Goal: Obtain resource: Download file/media

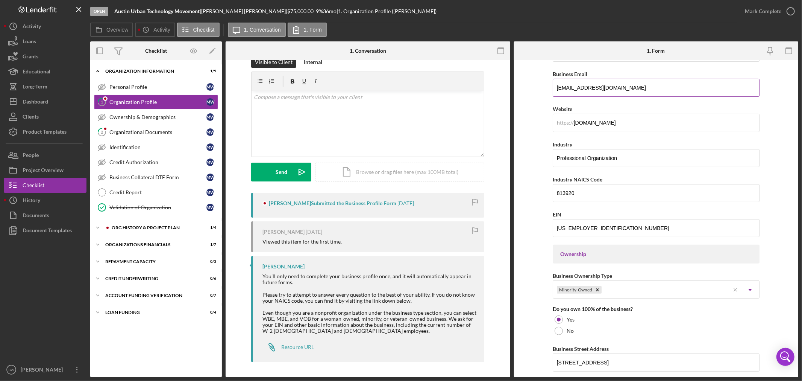
scroll to position [167, 0]
click at [140, 134] on div "Organizational Documents" at bounding box center [157, 132] width 97 height 6
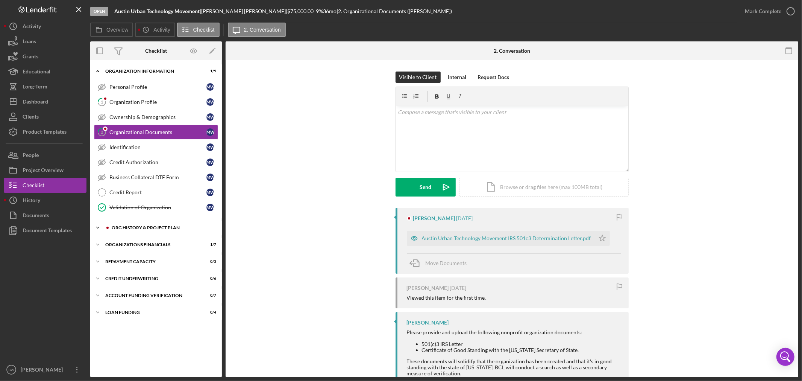
click at [137, 231] on div "Icon/Expander Org History & Project Plan 1 / 4" at bounding box center [156, 227] width 132 height 15
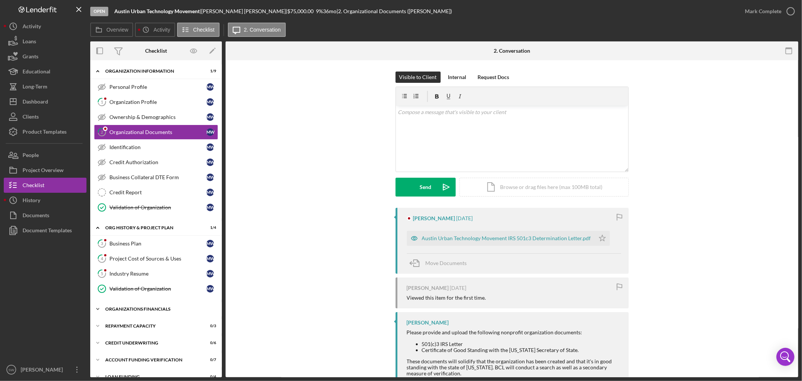
click at [135, 304] on div "Icon/Expander Organizations Financials 1 / 7" at bounding box center [156, 308] width 132 height 15
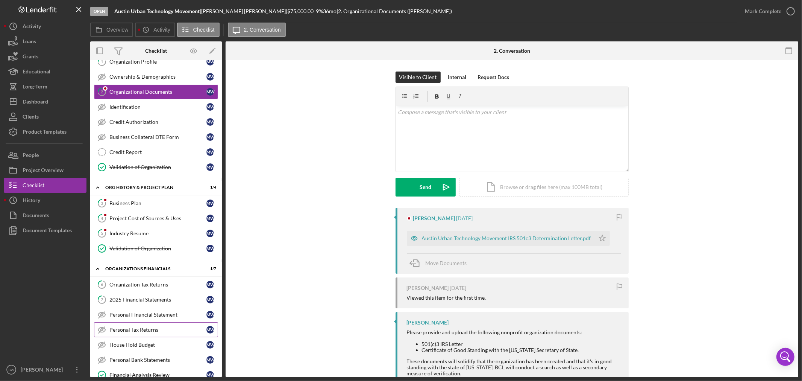
scroll to position [122, 0]
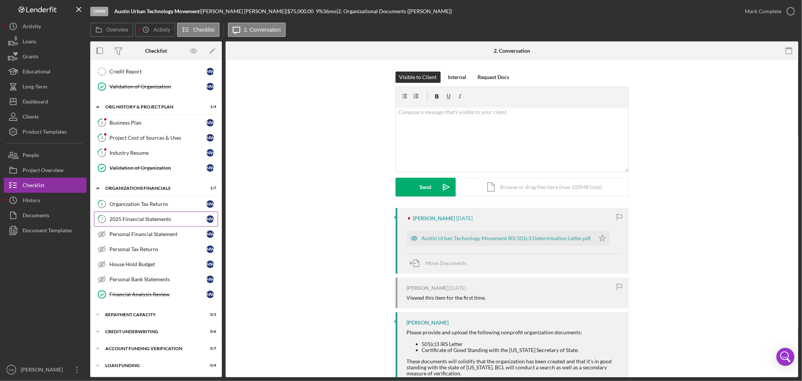
click at [141, 221] on div "2025 Financial Statements" at bounding box center [157, 219] width 97 height 6
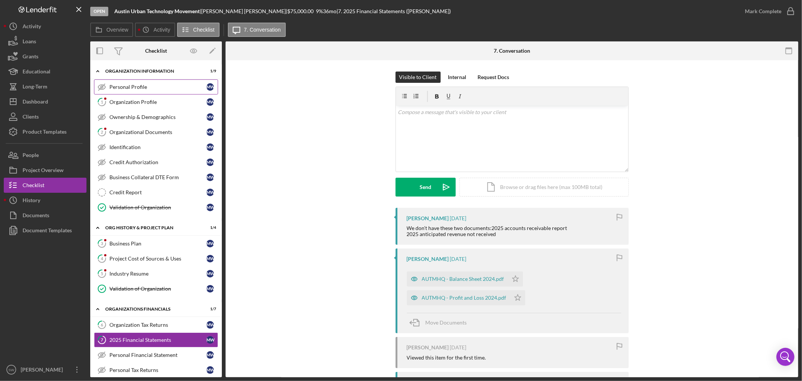
click at [137, 87] on div "Personal Profile" at bounding box center [157, 87] width 97 height 6
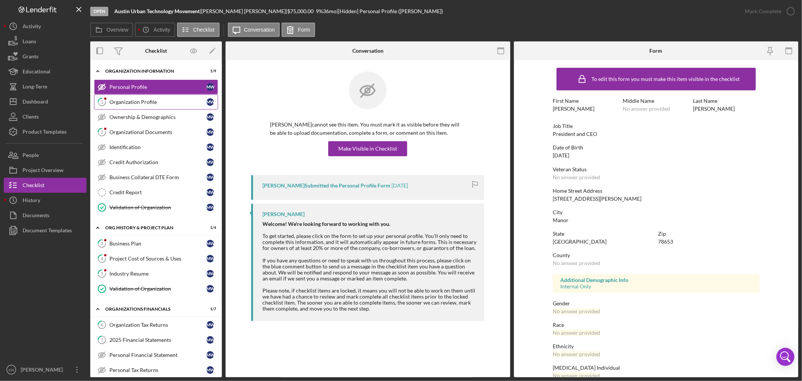
drag, startPoint x: 146, startPoint y: 102, endPoint x: 147, endPoint y: 107, distance: 4.7
click at [146, 102] on div "Organization Profile" at bounding box center [157, 102] width 97 height 6
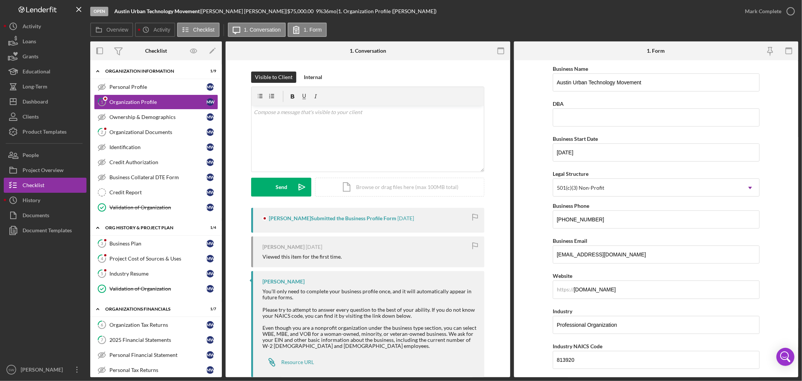
scroll to position [83, 0]
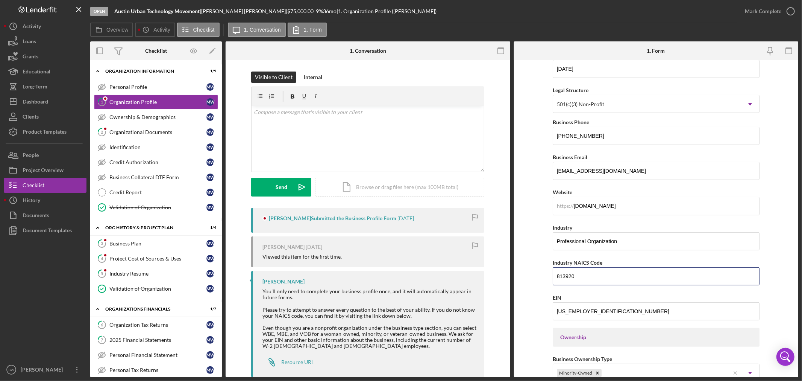
drag, startPoint x: 584, startPoint y: 273, endPoint x: 546, endPoint y: 272, distance: 38.0
click at [546, 272] on form "Business Name Austin Urban Technology Movement DBA Business Start Date [DATE] L…" at bounding box center [656, 218] width 285 height 317
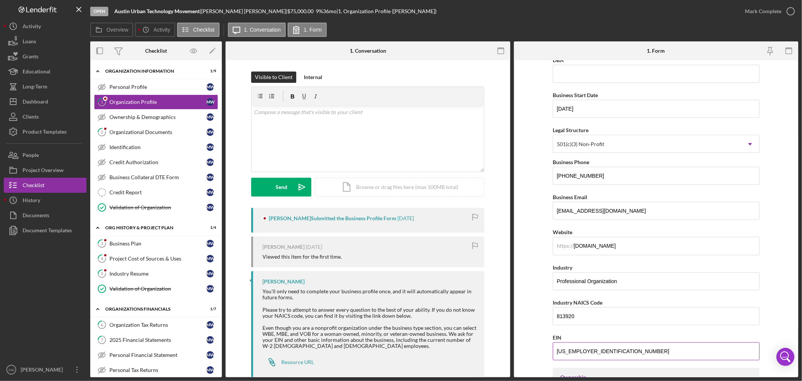
scroll to position [42, 0]
drag, startPoint x: 539, startPoint y: 355, endPoint x: 519, endPoint y: 356, distance: 20.0
click at [519, 356] on form "Business Name Austin Urban Technology Movement DBA Business Start Date [DATE] L…" at bounding box center [656, 218] width 285 height 317
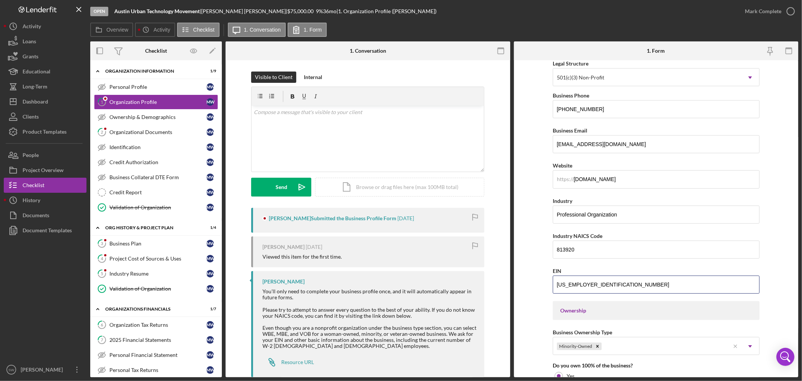
scroll to position [0, 0]
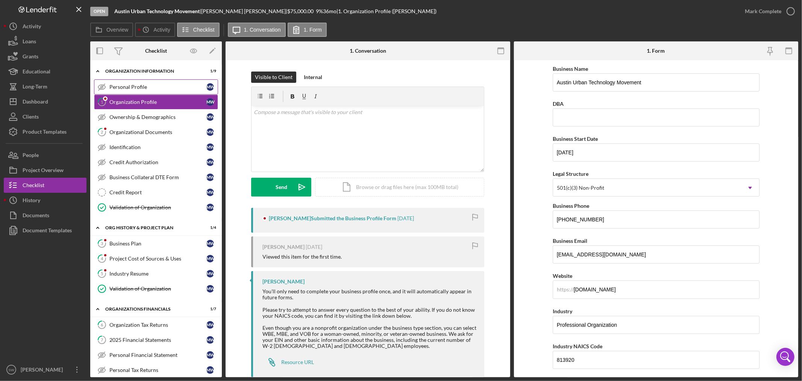
click at [137, 83] on link "Personal Profile Personal Profile M W" at bounding box center [156, 86] width 124 height 15
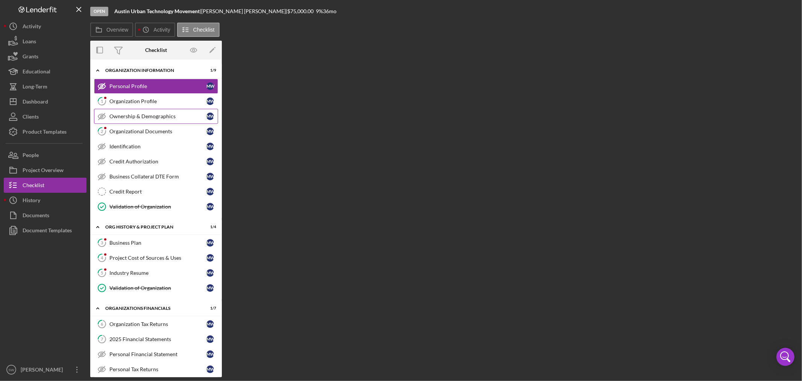
click at [146, 118] on div "Ownership & Demographics" at bounding box center [157, 116] width 97 height 6
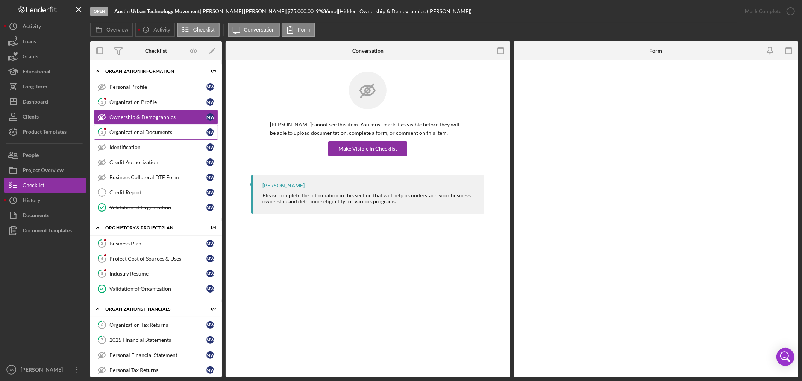
click at [144, 131] on div "Organizational Documents" at bounding box center [157, 132] width 97 height 6
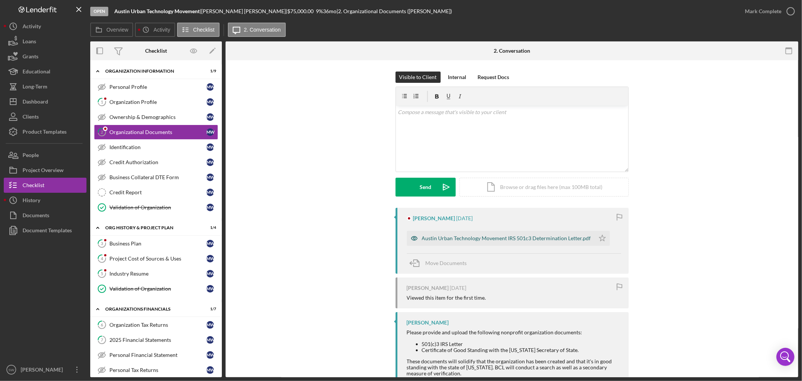
click at [514, 237] on div "Austin Urban Technology Movement IRS 501c3 Determination Letter.pdf" at bounding box center [506, 238] width 169 height 6
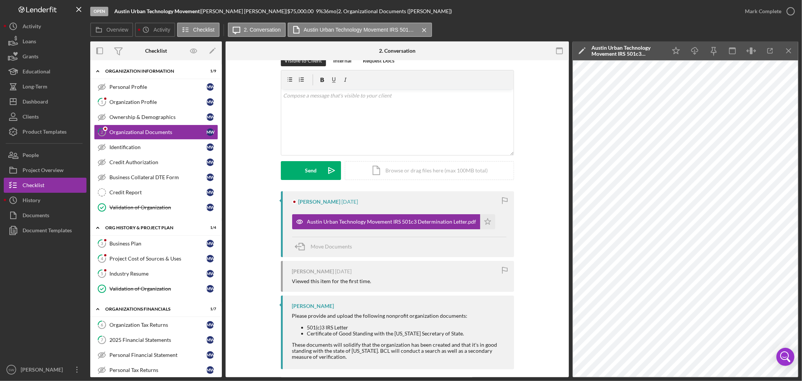
scroll to position [24, 0]
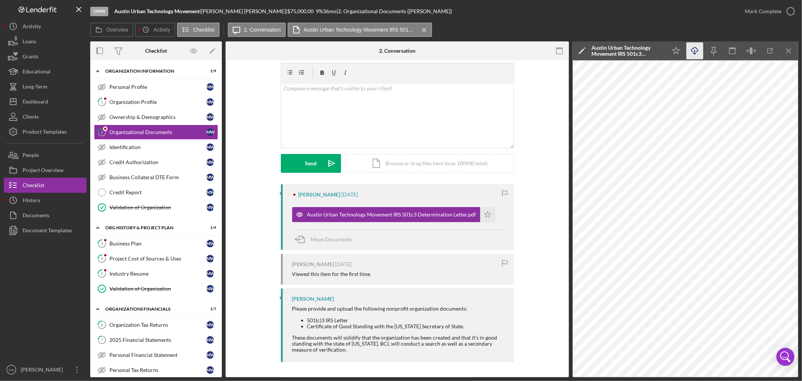
click at [697, 52] on icon "button" at bounding box center [695, 49] width 6 height 4
click at [153, 129] on div "Organizational Documents" at bounding box center [157, 132] width 97 height 6
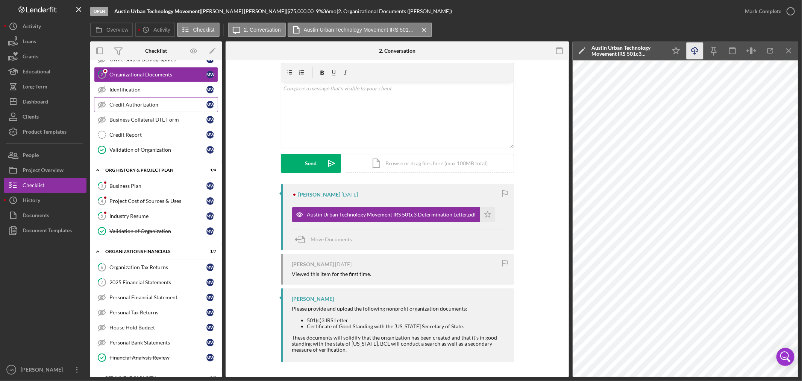
scroll to position [0, 0]
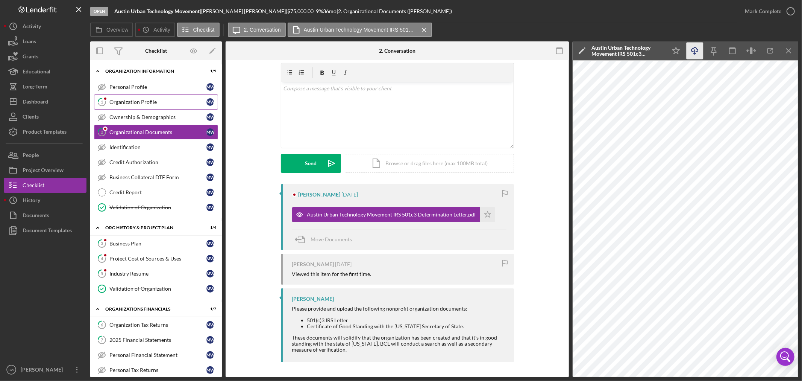
click at [123, 103] on div "Organization Profile" at bounding box center [157, 102] width 97 height 6
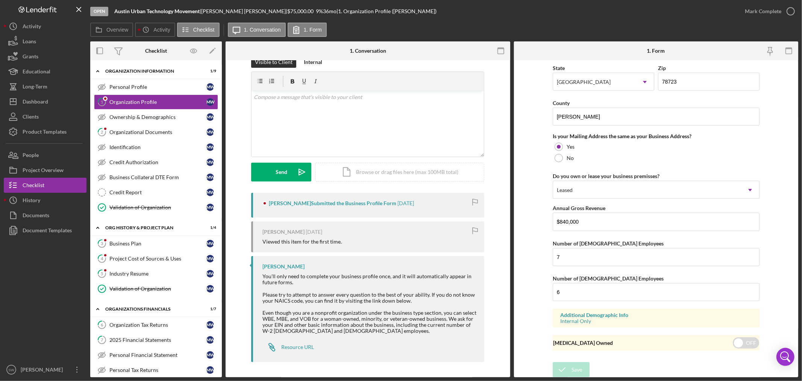
scroll to position [520, 0]
click at [157, 130] on div "Organizational Documents" at bounding box center [157, 132] width 97 height 6
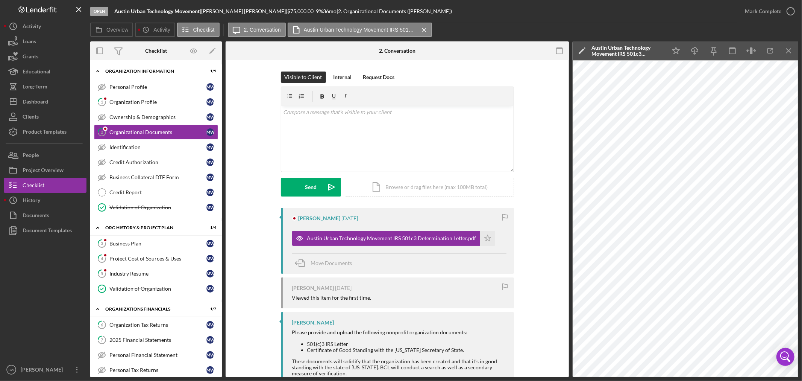
scroll to position [24, 0]
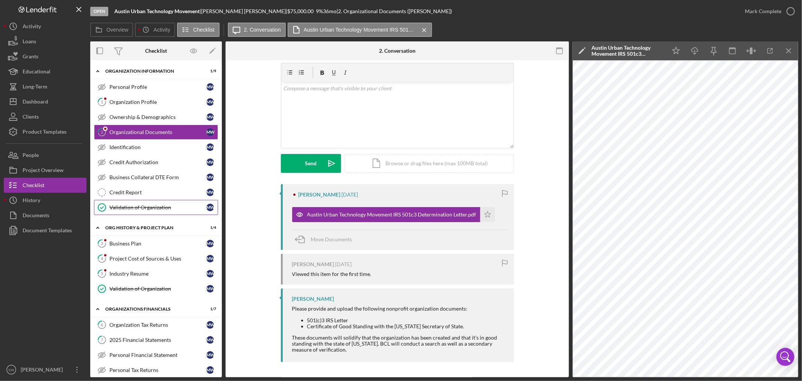
click at [142, 208] on div "Validation of Organization" at bounding box center [157, 207] width 97 height 6
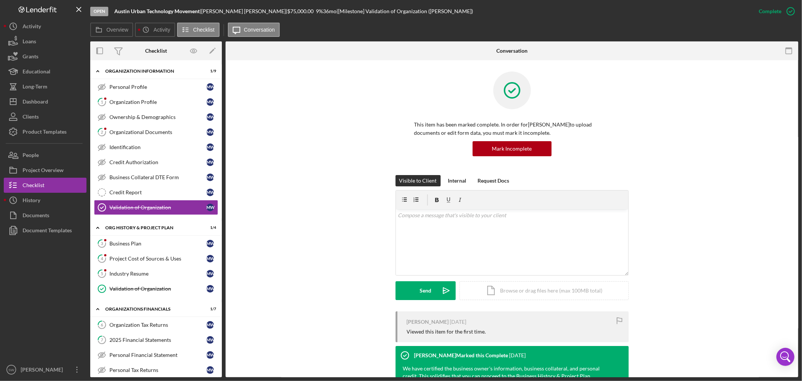
scroll to position [74, 0]
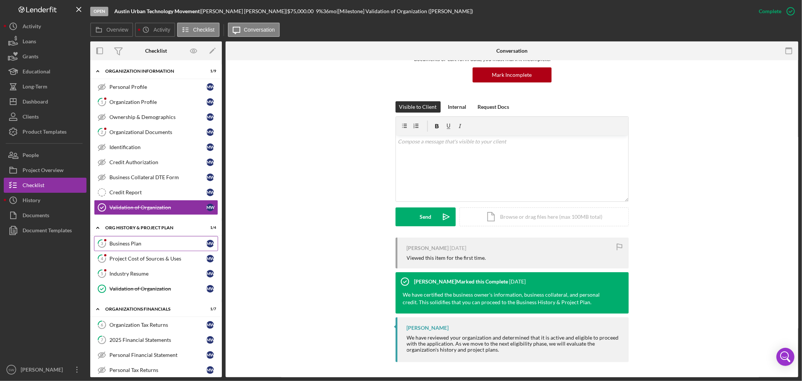
drag, startPoint x: 132, startPoint y: 243, endPoint x: 140, endPoint y: 242, distance: 7.6
click at [132, 243] on div "Business Plan" at bounding box center [157, 243] width 97 height 6
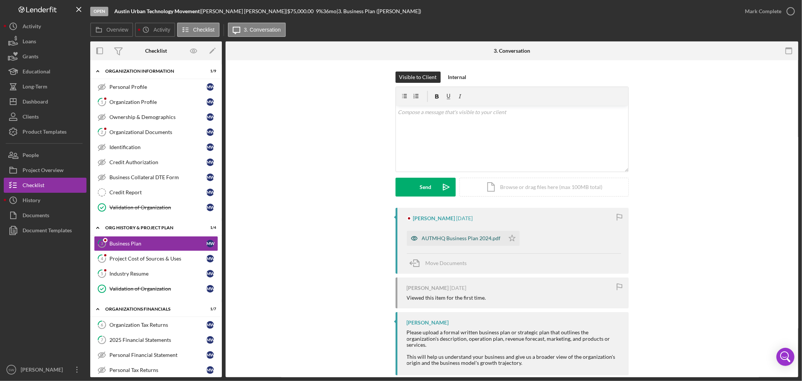
click at [451, 236] on div "AUTMHQ Business Plan 2024.pdf" at bounding box center [461, 238] width 79 height 6
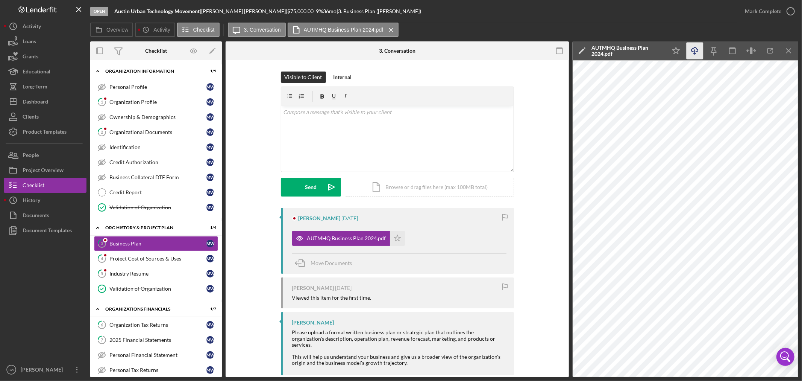
click at [697, 51] on icon "Icon/Download" at bounding box center [695, 51] width 17 height 17
click at [135, 260] on div "Project Cost of Sources & Uses" at bounding box center [157, 258] width 97 height 6
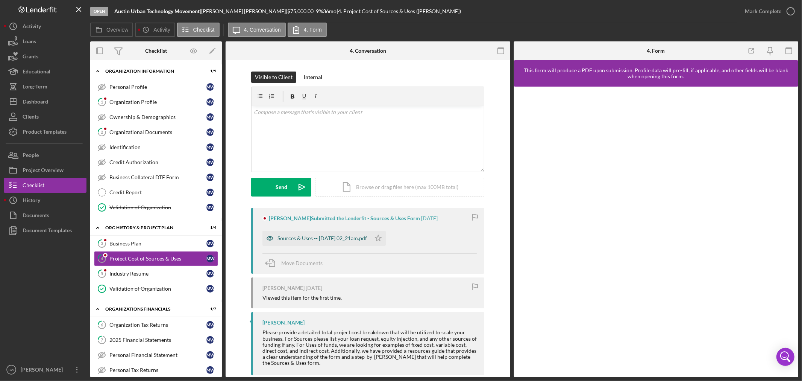
click at [346, 237] on div "Sources & Uses -- [DATE] 02_21am.pdf" at bounding box center [323, 238] width 90 height 6
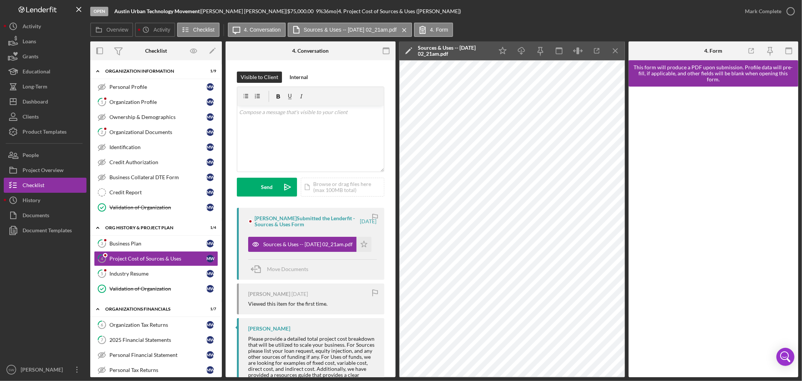
scroll to position [38, 0]
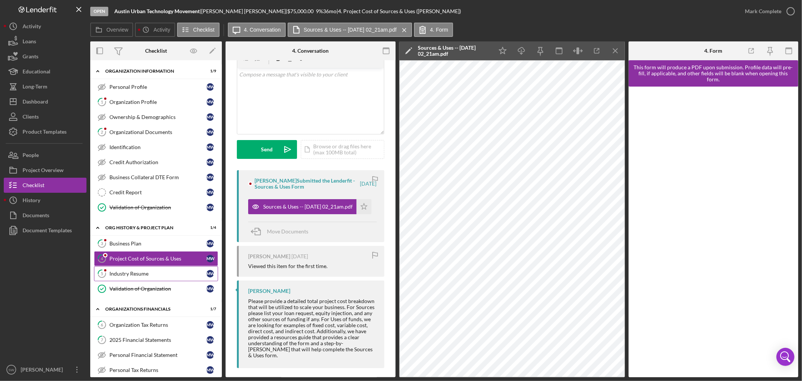
click at [138, 275] on div "Industry Resume" at bounding box center [157, 273] width 97 height 6
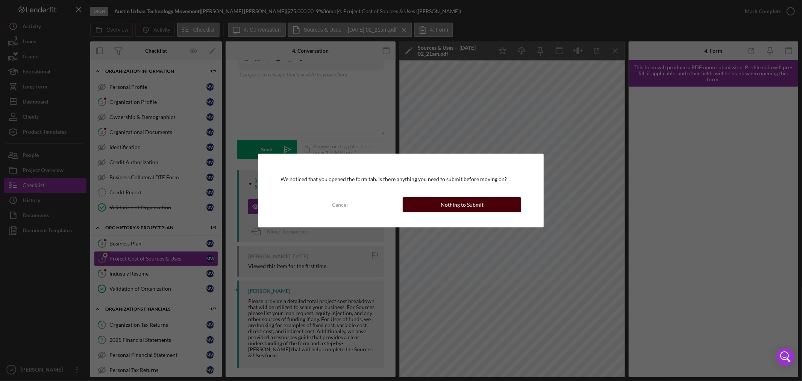
click at [456, 207] on div "Nothing to Submit" at bounding box center [462, 204] width 43 height 15
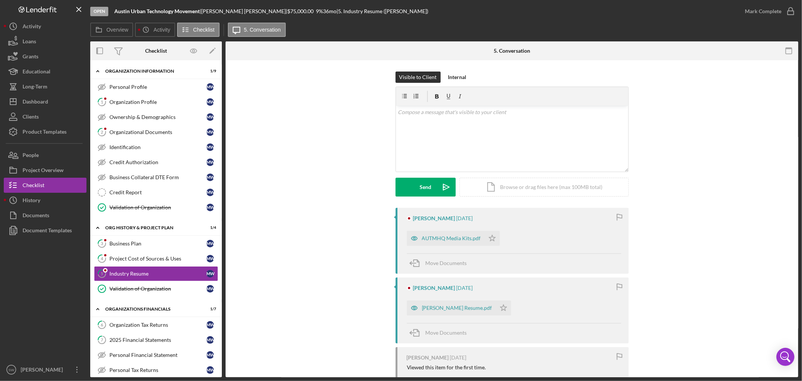
scroll to position [77, 0]
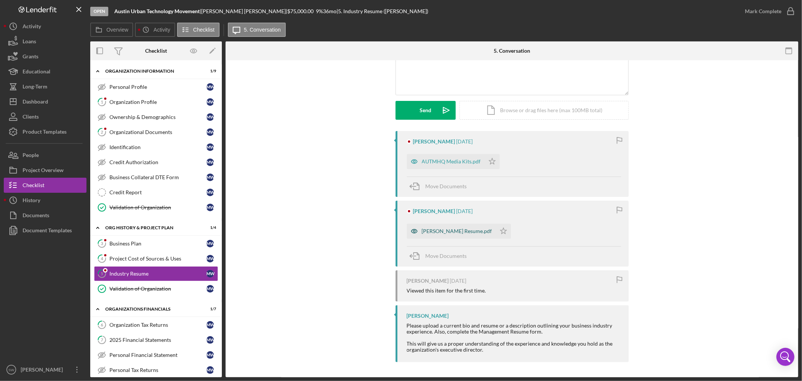
click at [437, 228] on div "[PERSON_NAME] Resume.pdf" at bounding box center [457, 231] width 70 height 6
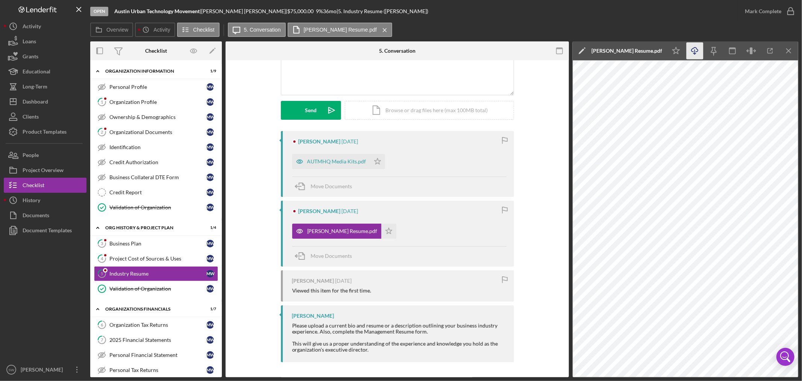
click at [697, 51] on icon "Icon/Download" at bounding box center [695, 51] width 17 height 17
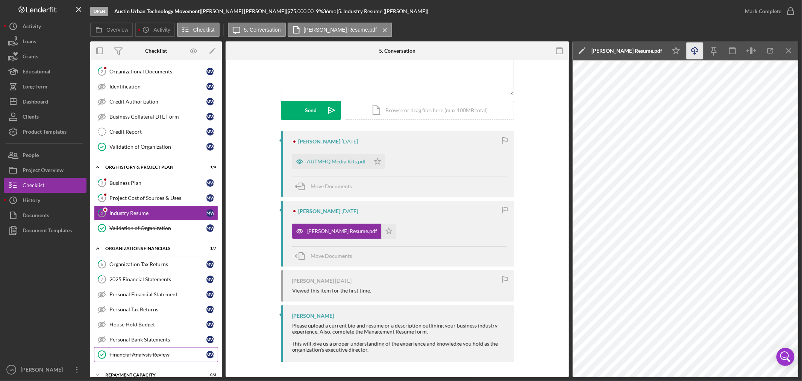
scroll to position [122, 0]
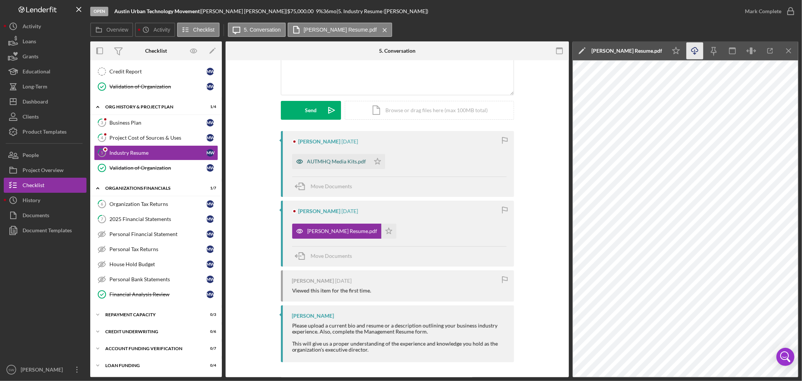
click at [341, 161] on div "AUTMHQ Media Kits.pdf" at bounding box center [336, 161] width 59 height 6
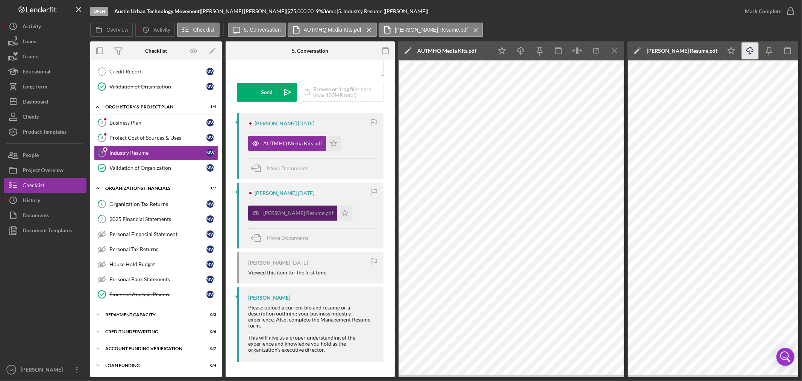
scroll to position [0, 0]
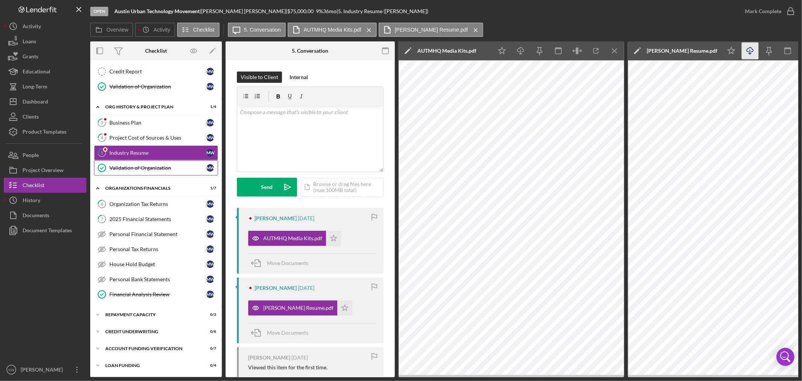
click at [133, 168] on div "Validation of Organization" at bounding box center [157, 168] width 97 height 6
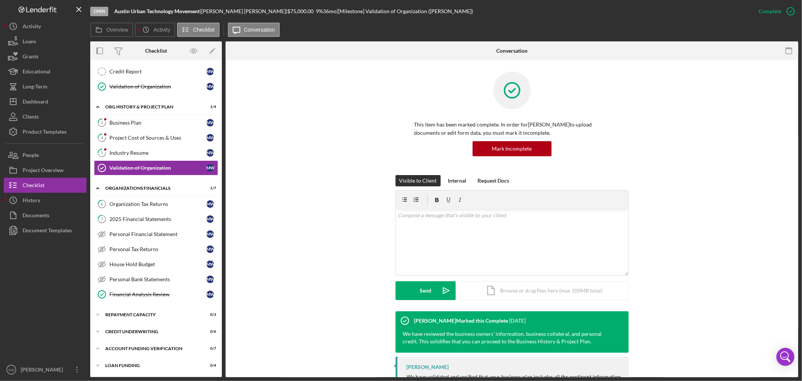
scroll to position [122, 0]
click at [138, 202] on div "Organization Tax Returns" at bounding box center [157, 204] width 97 height 6
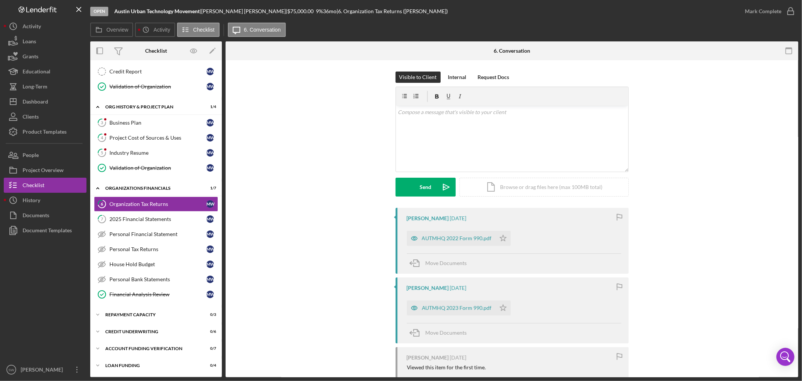
scroll to position [122, 0]
click at [457, 238] on div "AUTMHQ 2022 Form 990.pdf" at bounding box center [457, 238] width 70 height 6
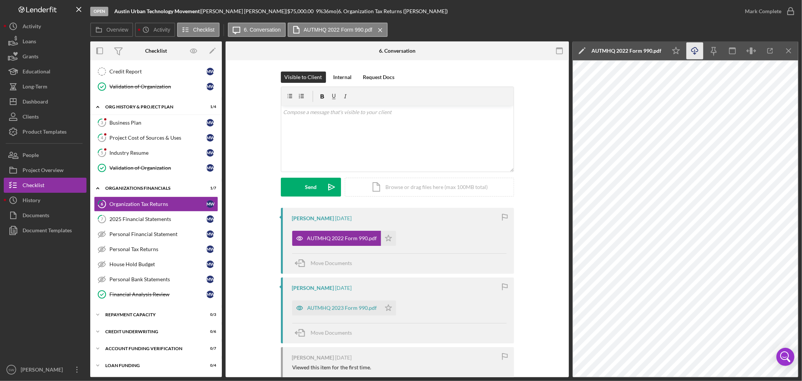
click at [695, 48] on icon "Icon/Download" at bounding box center [695, 51] width 17 height 17
drag, startPoint x: 329, startPoint y: 308, endPoint x: 333, endPoint y: 307, distance: 4.5
click at [329, 308] on div "AUTMHQ 2023 Form 990.pdf" at bounding box center [342, 308] width 70 height 6
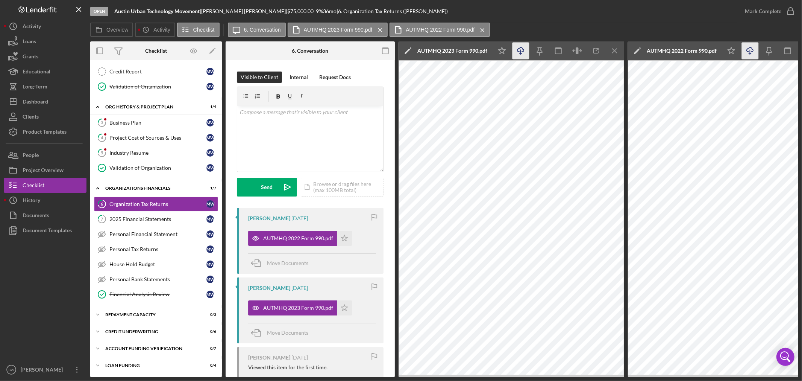
click at [521, 52] on line "button" at bounding box center [521, 52] width 0 height 4
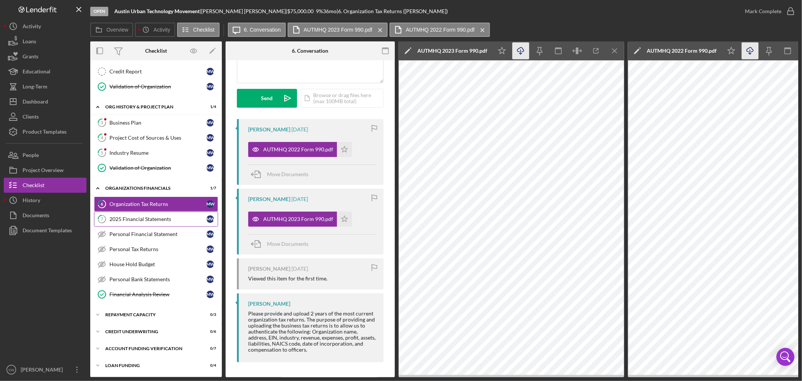
click at [154, 220] on div "2025 Financial Statements" at bounding box center [157, 219] width 97 height 6
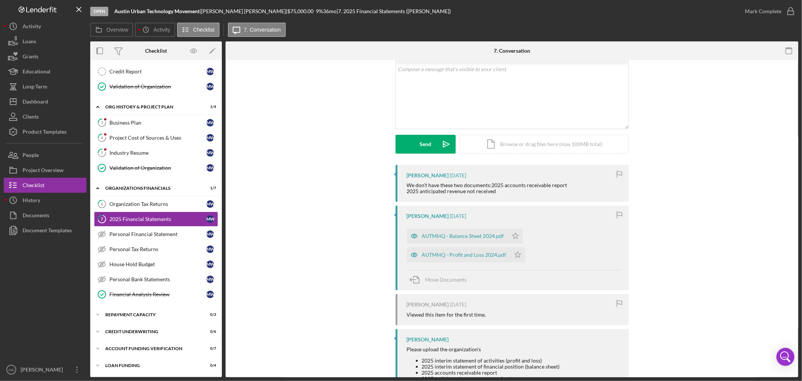
scroll to position [96, 0]
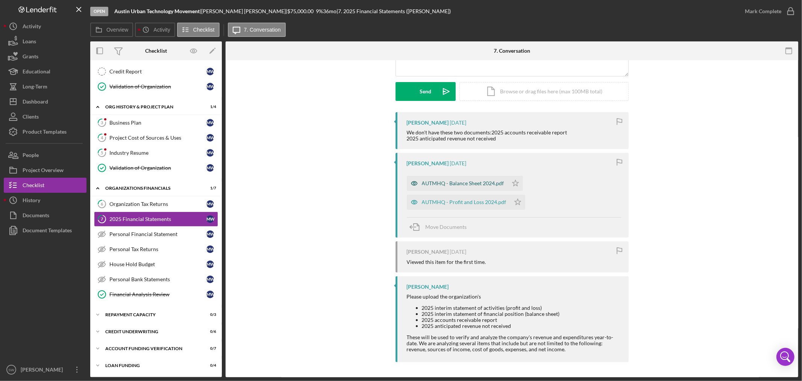
click at [475, 185] on div "AUTMHQ - Balance Sheet 2024.pdf" at bounding box center [463, 183] width 82 height 6
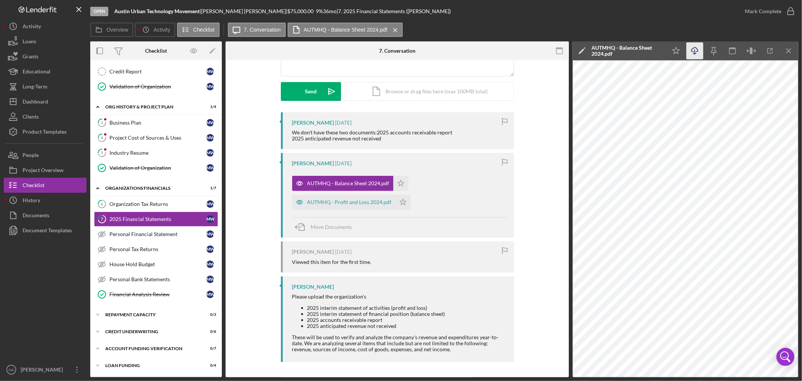
click at [696, 53] on icon "Icon/Download" at bounding box center [695, 51] width 17 height 17
click at [352, 200] on div "AUTMHQ - Profit and Loss 2024.pdf" at bounding box center [349, 202] width 85 height 6
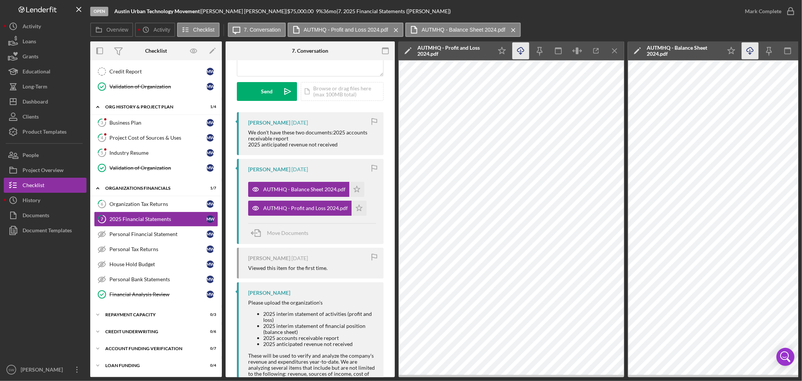
click at [519, 50] on icon "Icon/Download" at bounding box center [521, 51] width 17 height 17
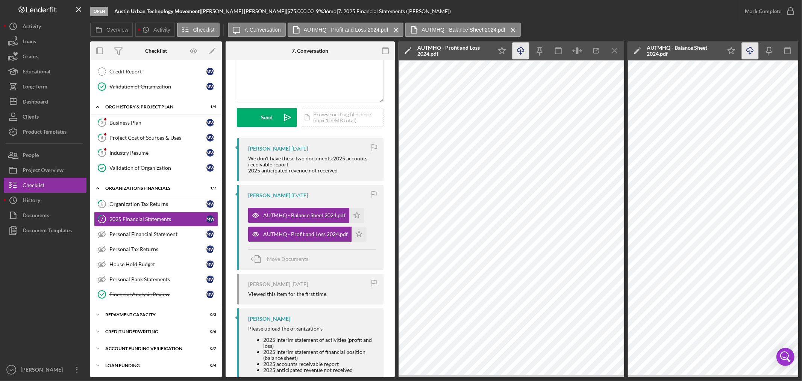
scroll to position [0, 0]
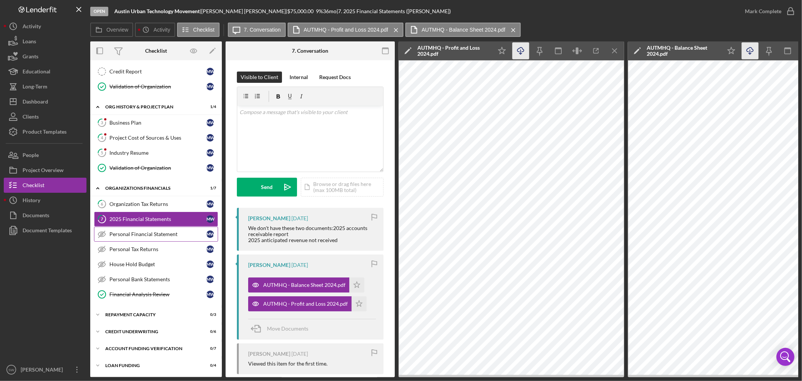
click at [147, 232] on div "Personal Financial Statement" at bounding box center [157, 234] width 97 height 6
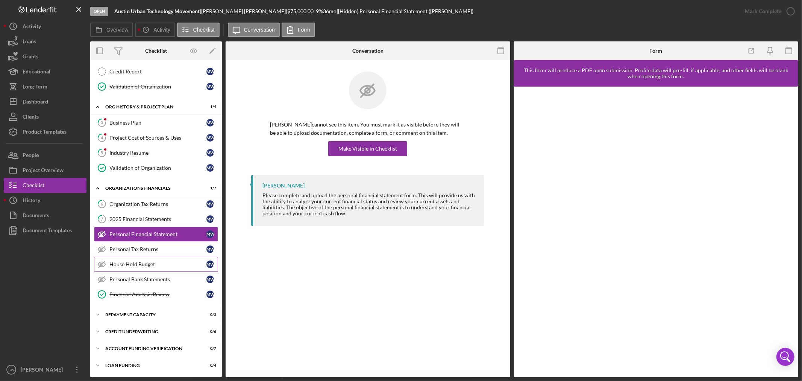
scroll to position [122, 0]
click at [148, 249] on div "Personal Tax Returns" at bounding box center [157, 249] width 97 height 6
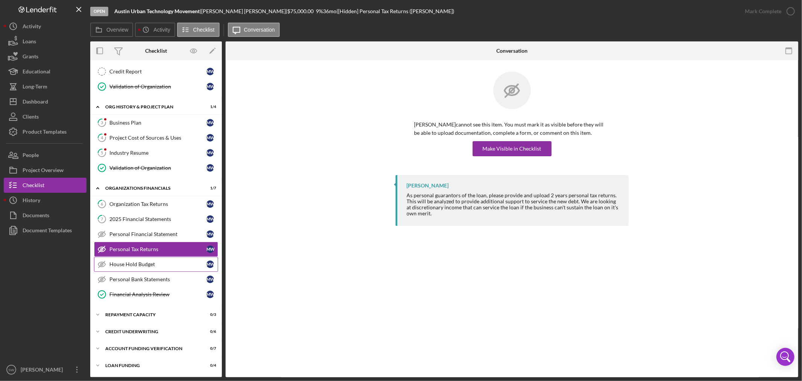
click at [153, 264] on div "House Hold Budget" at bounding box center [157, 264] width 97 height 6
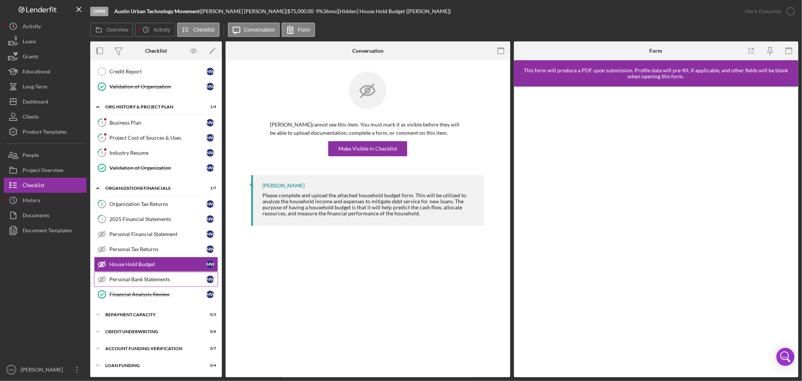
click at [146, 281] on div "Personal Bank Statements" at bounding box center [157, 279] width 97 height 6
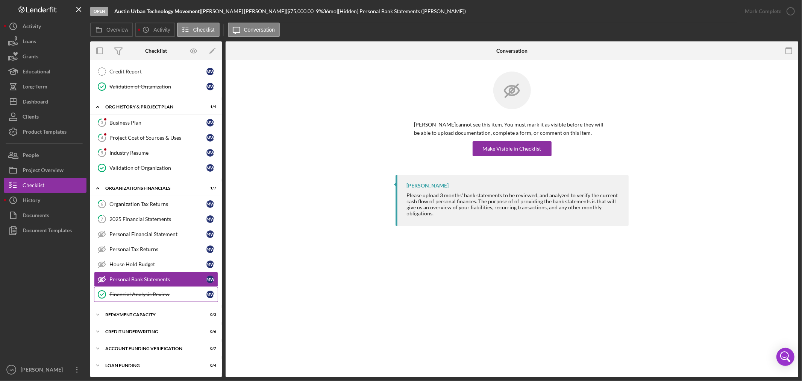
click at [144, 294] on div "Financial Analysis Review" at bounding box center [157, 294] width 97 height 6
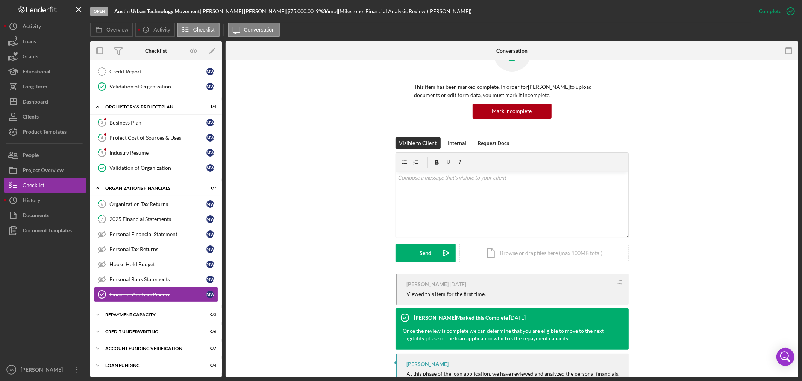
scroll to position [80, 0]
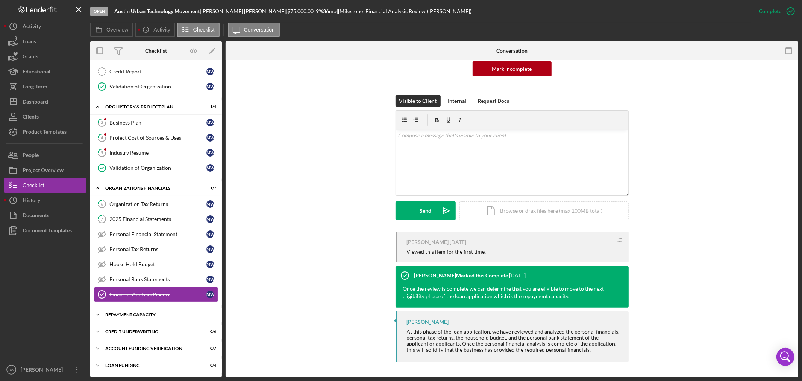
drag, startPoint x: 133, startPoint y: 311, endPoint x: 143, endPoint y: 294, distance: 19.5
click at [133, 311] on div "Icon/Expander Repayment Capacity 0 / 3" at bounding box center [156, 314] width 132 height 15
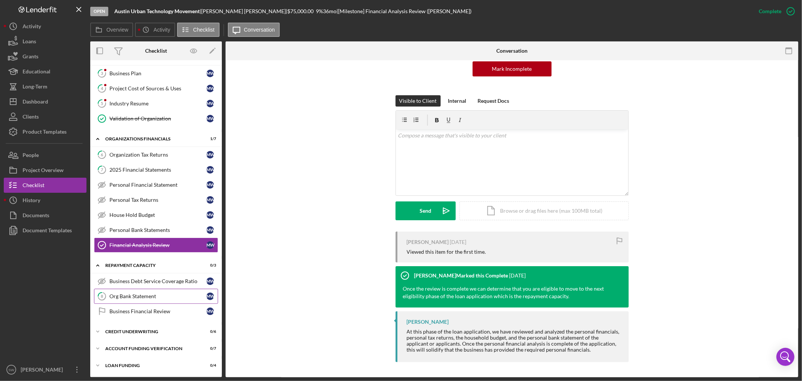
click at [135, 299] on link "8 Org Bank Statement M W" at bounding box center [156, 295] width 124 height 15
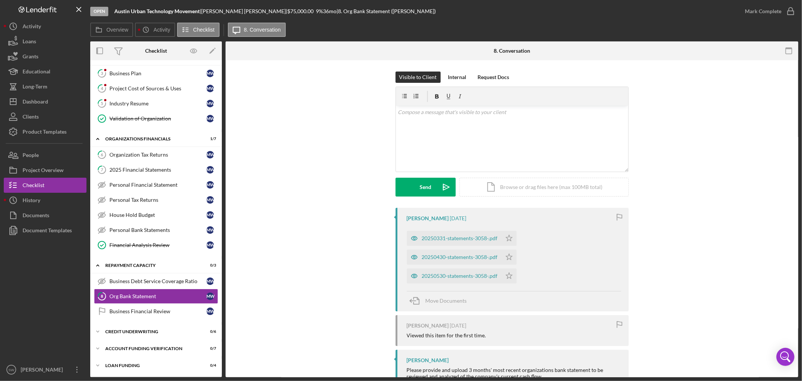
scroll to position [57, 0]
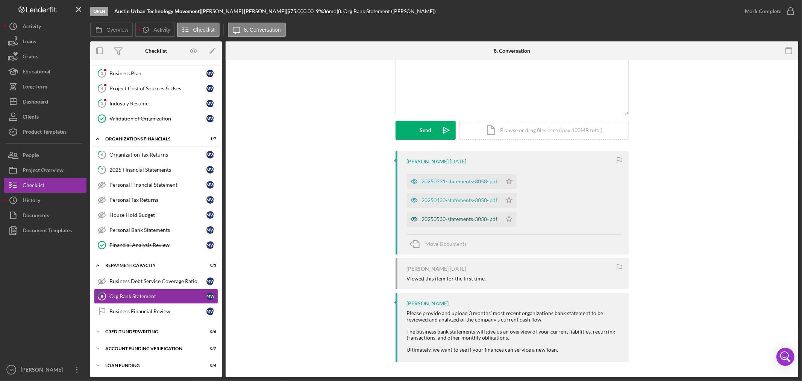
click at [457, 217] on div "20250530-statements-3058-.pdf" at bounding box center [460, 219] width 76 height 6
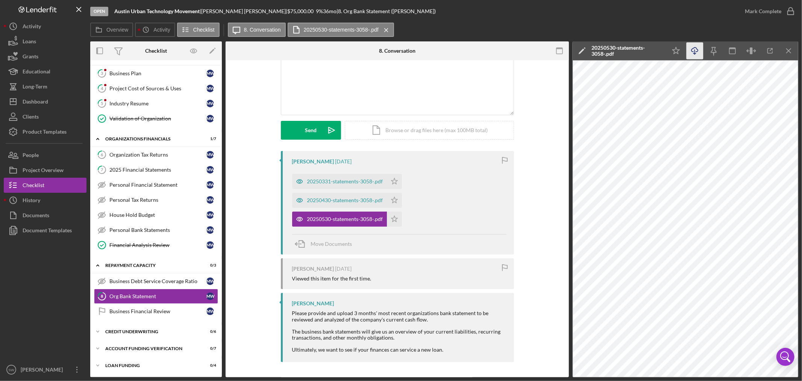
click at [694, 52] on icon "Icon/Download" at bounding box center [695, 51] width 17 height 17
drag, startPoint x: 330, startPoint y: 200, endPoint x: 348, endPoint y: 199, distance: 17.7
click at [331, 200] on div "20250430-statements-3058-.pdf" at bounding box center [345, 200] width 76 height 6
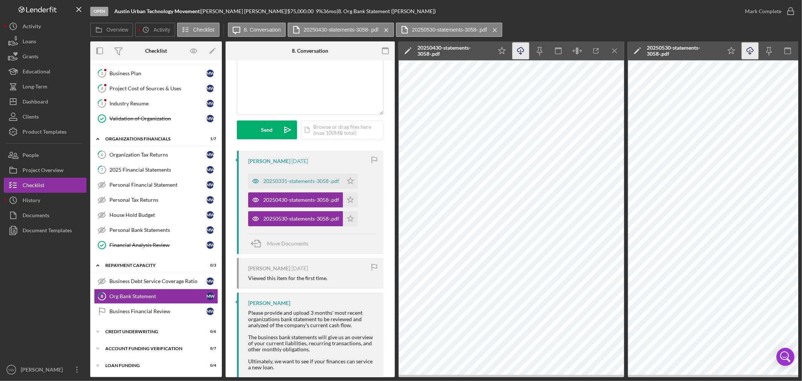
click at [522, 51] on icon "button" at bounding box center [521, 49] width 6 height 4
click at [281, 179] on div "20250331-statements-3058-.pdf" at bounding box center [301, 181] width 76 height 6
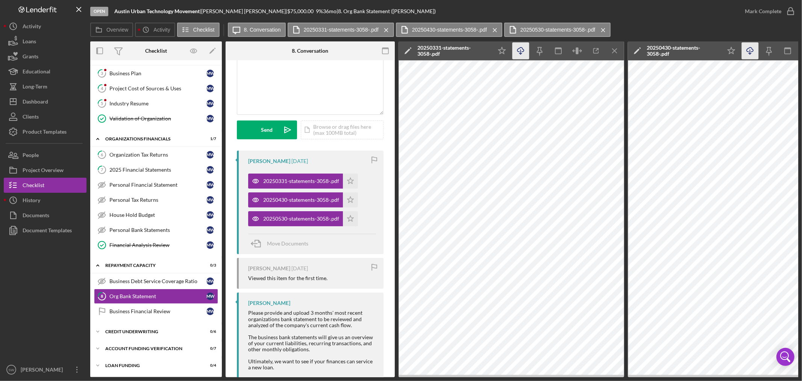
click at [524, 49] on icon "Icon/Download" at bounding box center [521, 51] width 17 height 17
click at [148, 326] on div "Icon/Expander Credit Underwriting 0 / 6" at bounding box center [156, 331] width 132 height 15
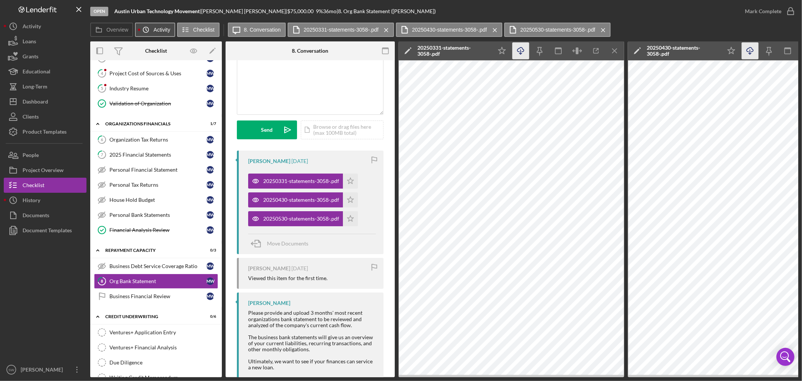
scroll to position [0, 0]
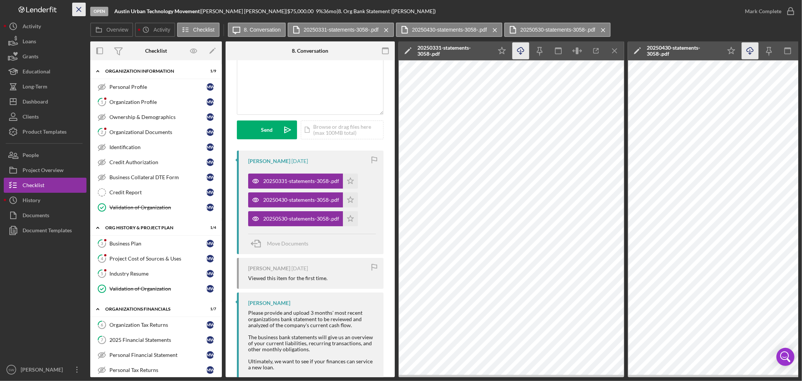
click at [80, 10] on icon "Icon/Menu Close" at bounding box center [79, 9] width 17 height 17
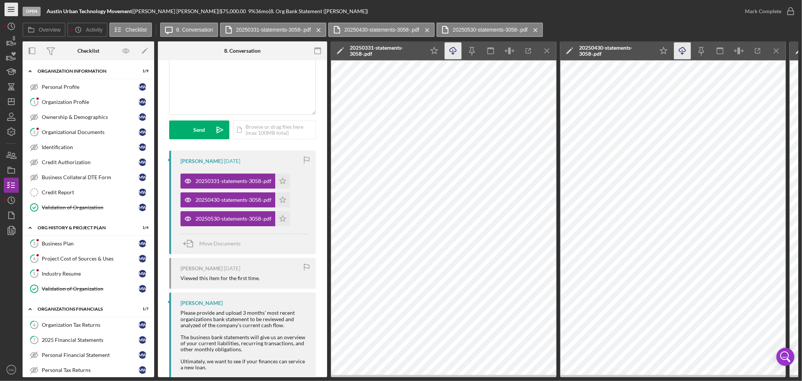
click at [17, 9] on icon "Icon/Menu" at bounding box center [11, 9] width 17 height 17
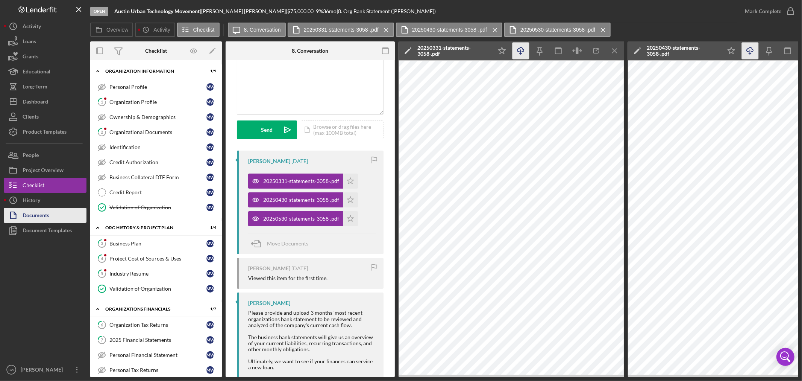
drag, startPoint x: 42, startPoint y: 216, endPoint x: 46, endPoint y: 215, distance: 4.6
click at [42, 216] on div "Documents" at bounding box center [36, 216] width 27 height 17
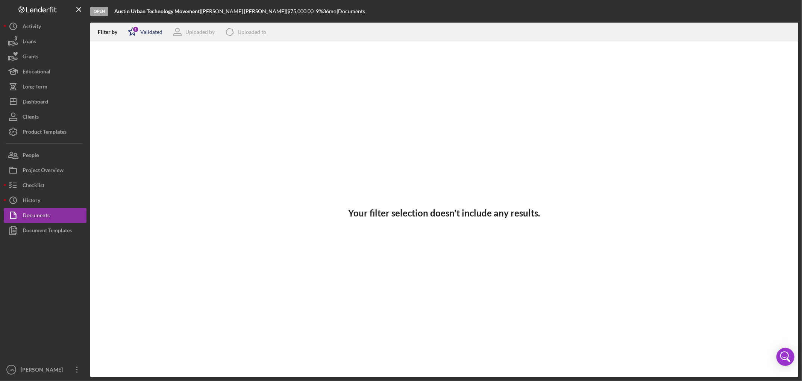
click at [155, 30] on div "Validated" at bounding box center [151, 32] width 22 height 6
click at [128, 72] on input "checkbox" at bounding box center [132, 72] width 8 height 8
checkbox input "true"
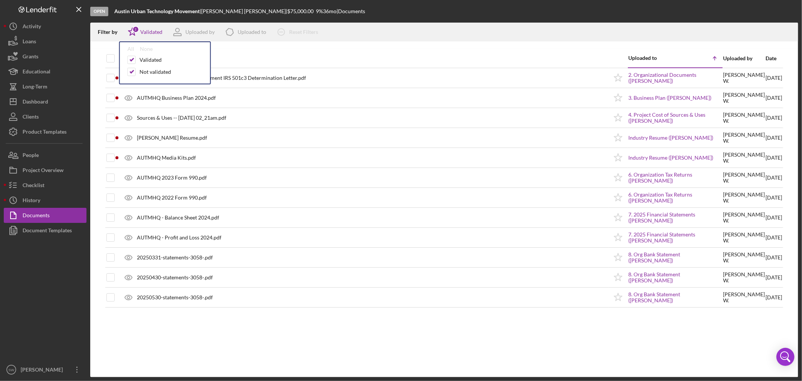
click at [368, 41] on div at bounding box center [444, 45] width 708 height 8
